Goal: Check status

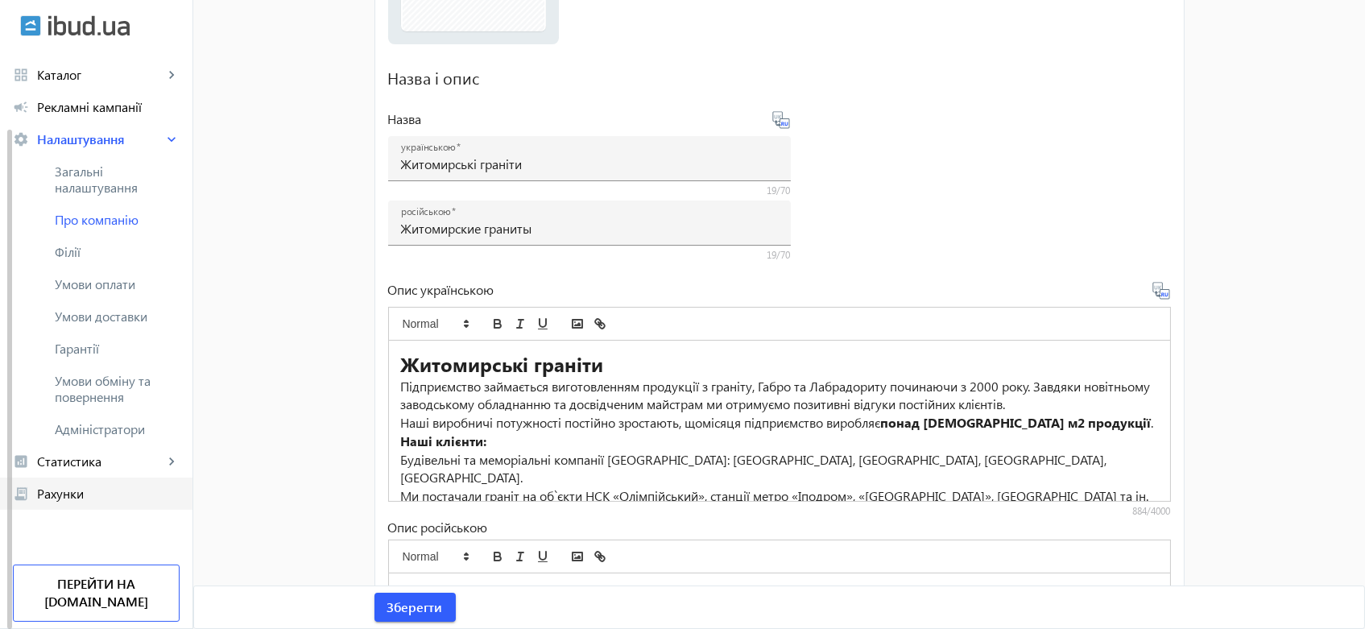
scroll to position [358, 0]
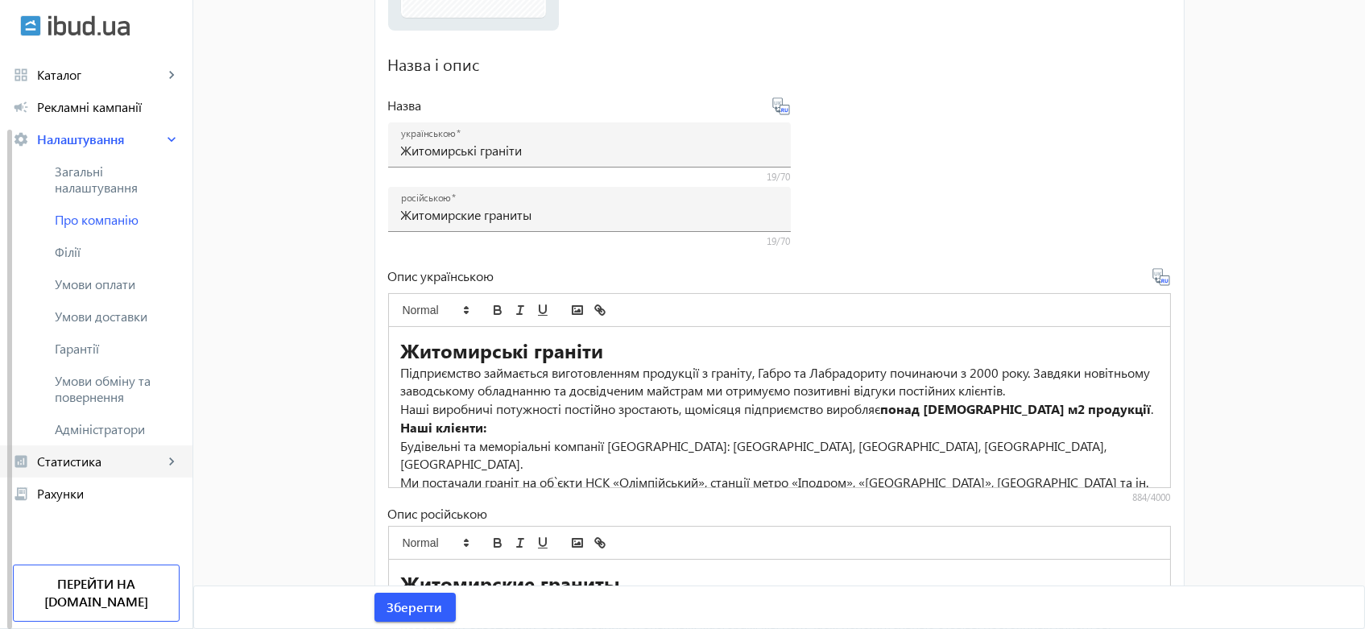
click at [83, 465] on span "Статистика" at bounding box center [100, 462] width 126 height 16
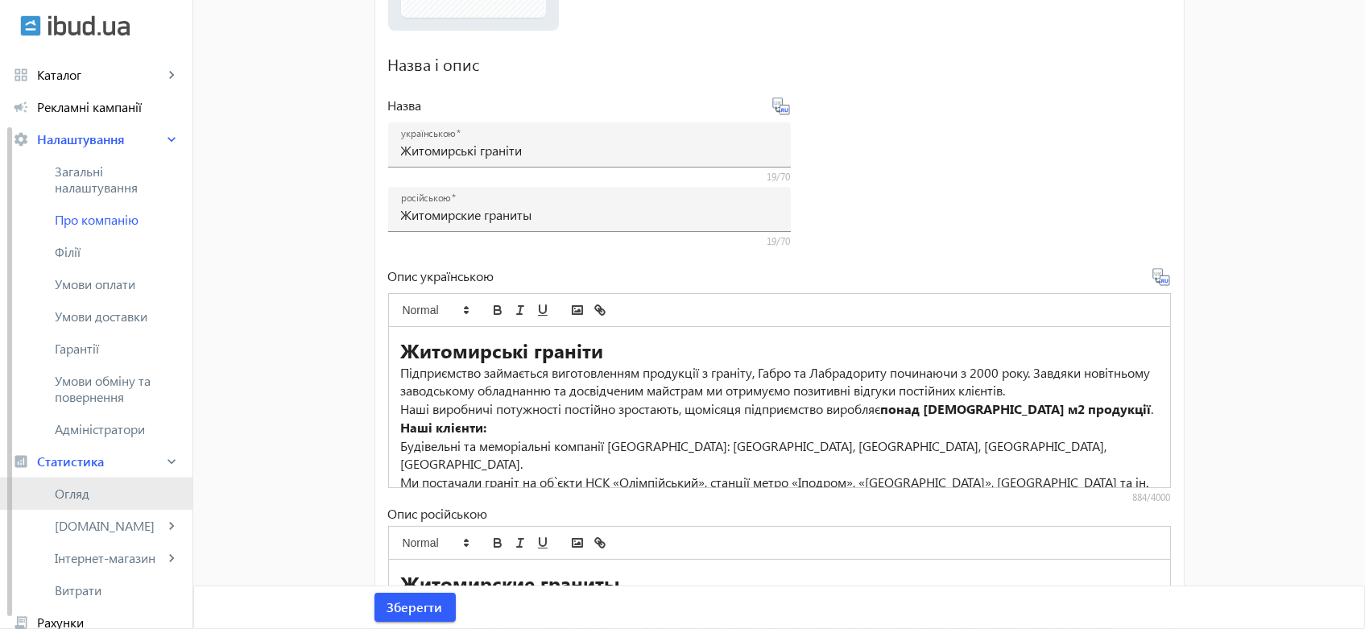
click at [80, 491] on span "Огляд" at bounding box center [117, 494] width 125 height 16
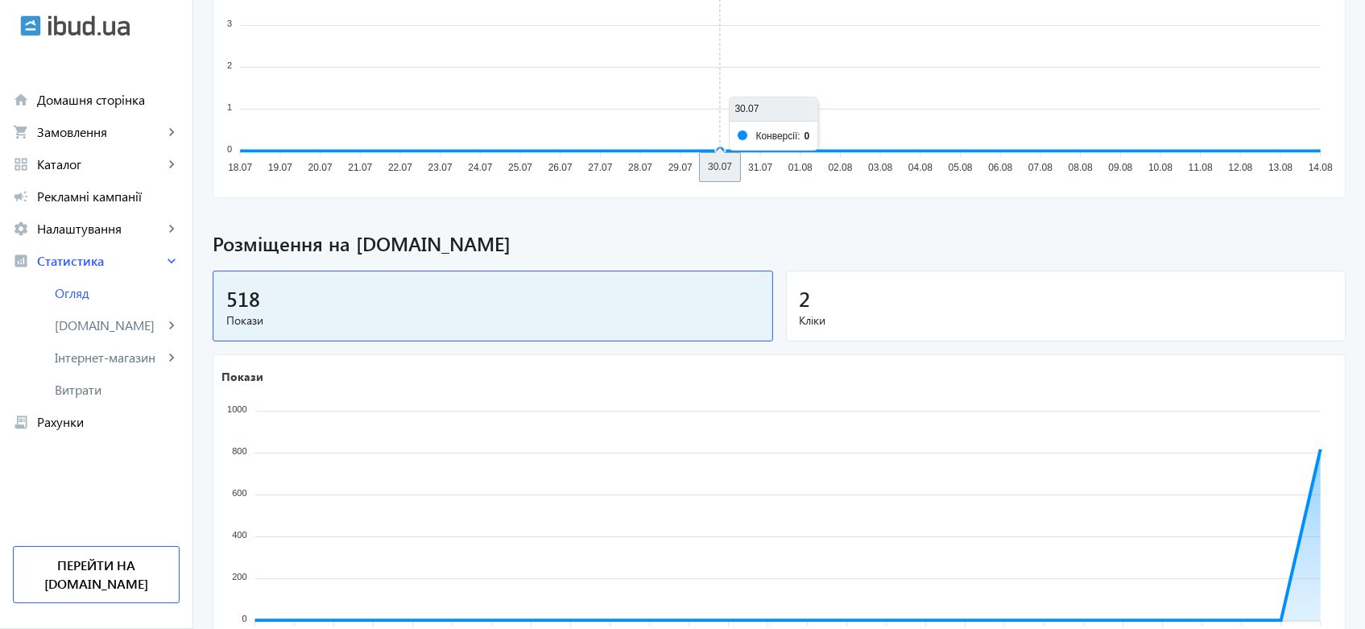
scroll to position [447, 0]
